Goal: Entertainment & Leisure: Consume media (video, audio)

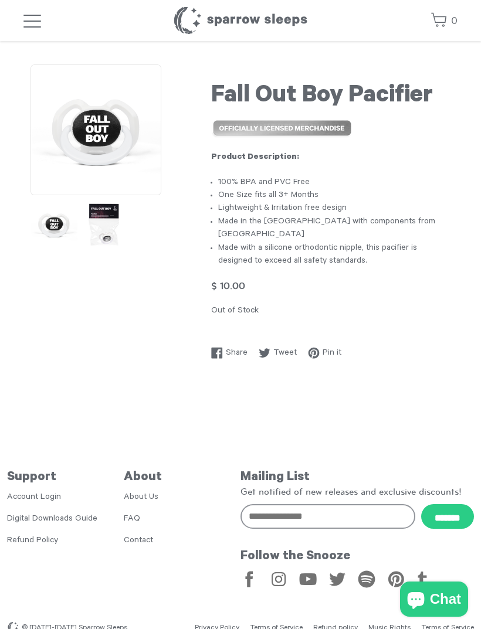
click at [280, 26] on h1 "Sparrow Sleeps" at bounding box center [240, 20] width 135 height 29
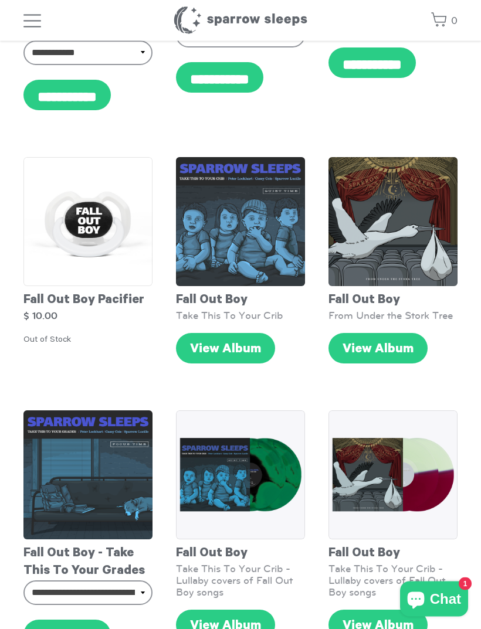
scroll to position [1086, 0]
click at [270, 337] on div "Fall Out Boy Take This To Your Crib From $ 1.00 to $ 60.00 View Album" at bounding box center [240, 266] width 153 height 242
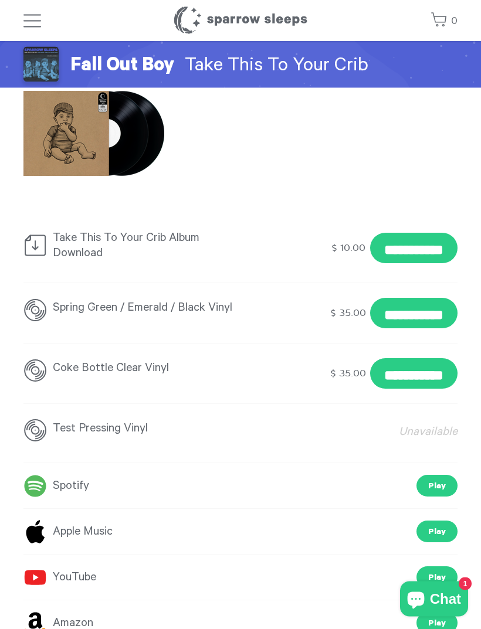
scroll to position [838, 0]
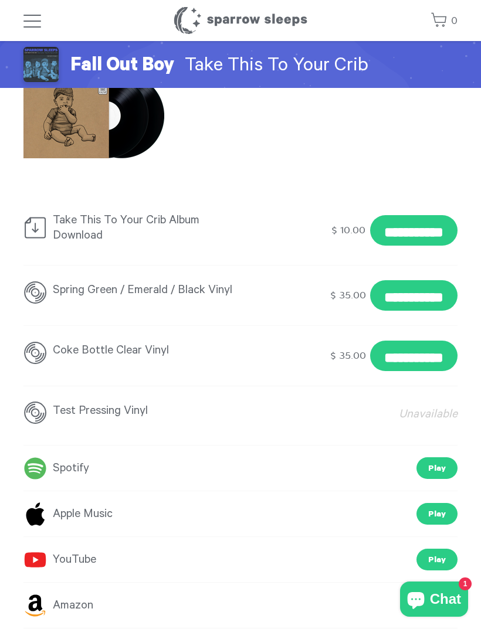
click at [439, 473] on link "Play" at bounding box center [436, 469] width 41 height 22
